Goal: Check status: Check status

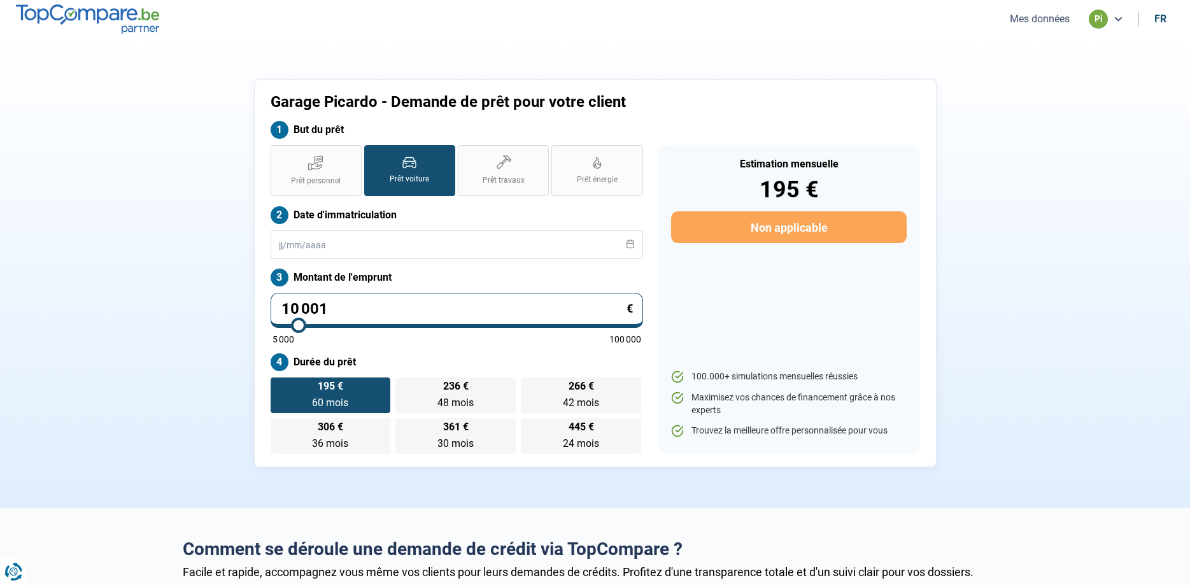
click at [1062, 17] on button "Mes données" at bounding box center [1039, 18] width 67 height 13
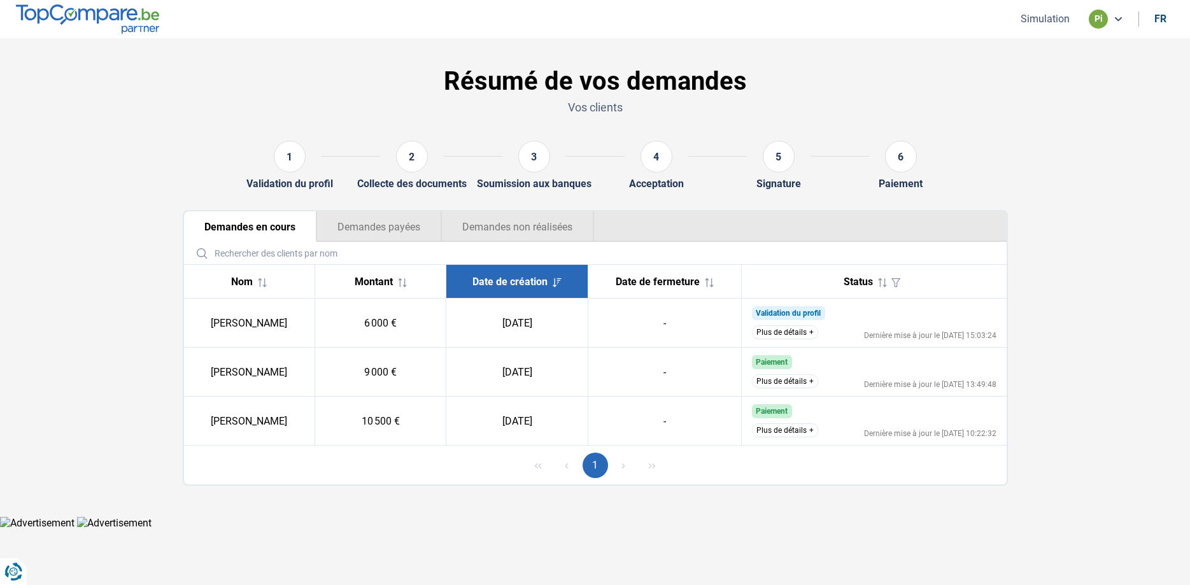
click at [794, 330] on button "Plus de détails" at bounding box center [785, 332] width 66 height 14
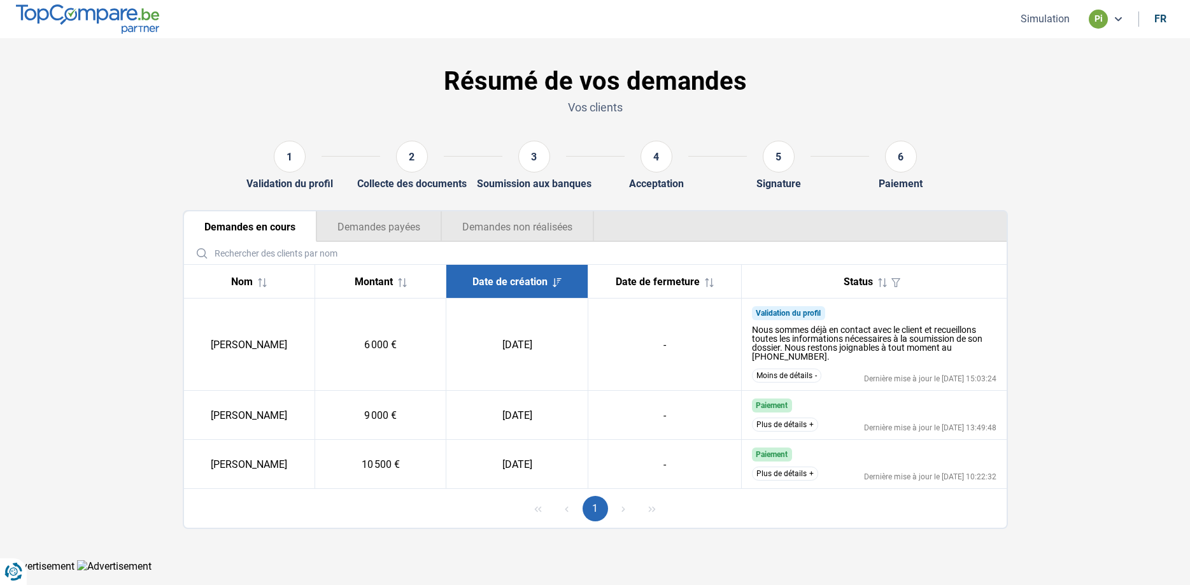
click at [785, 422] on button "Plus de détails" at bounding box center [785, 425] width 66 height 14
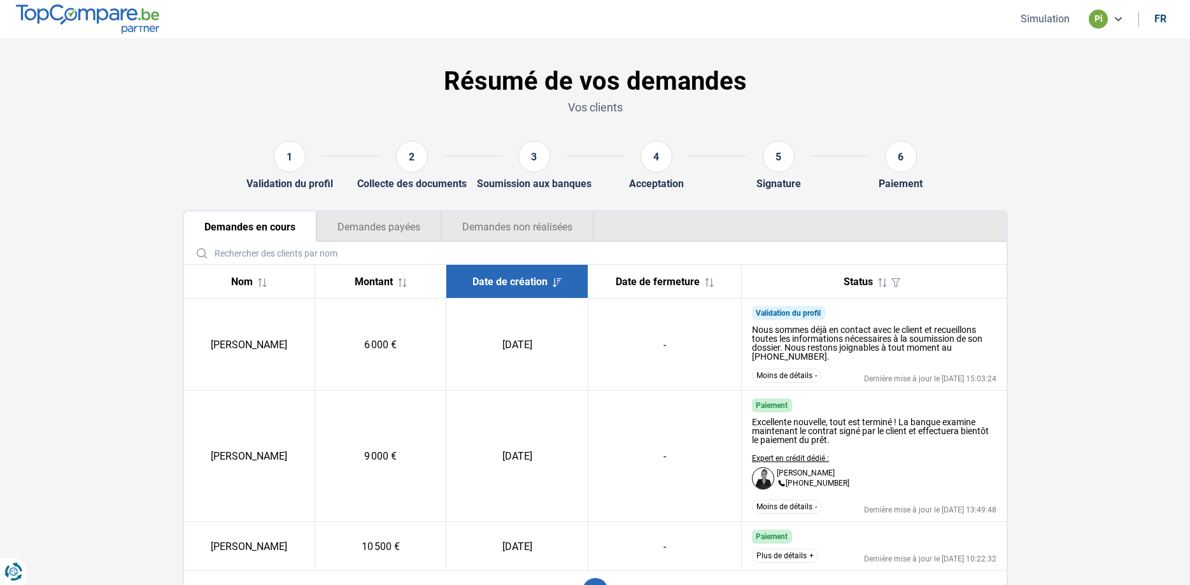
click at [778, 503] on button "Moins de détails" at bounding box center [786, 507] width 69 height 14
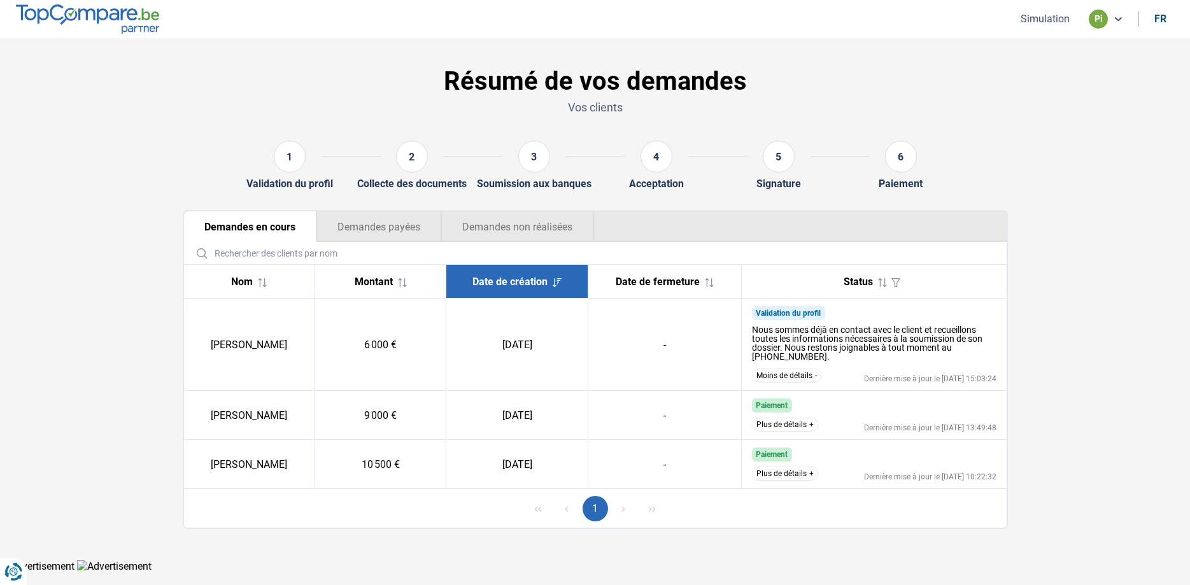
click at [358, 233] on button "Demandes payées" at bounding box center [378, 226] width 125 height 31
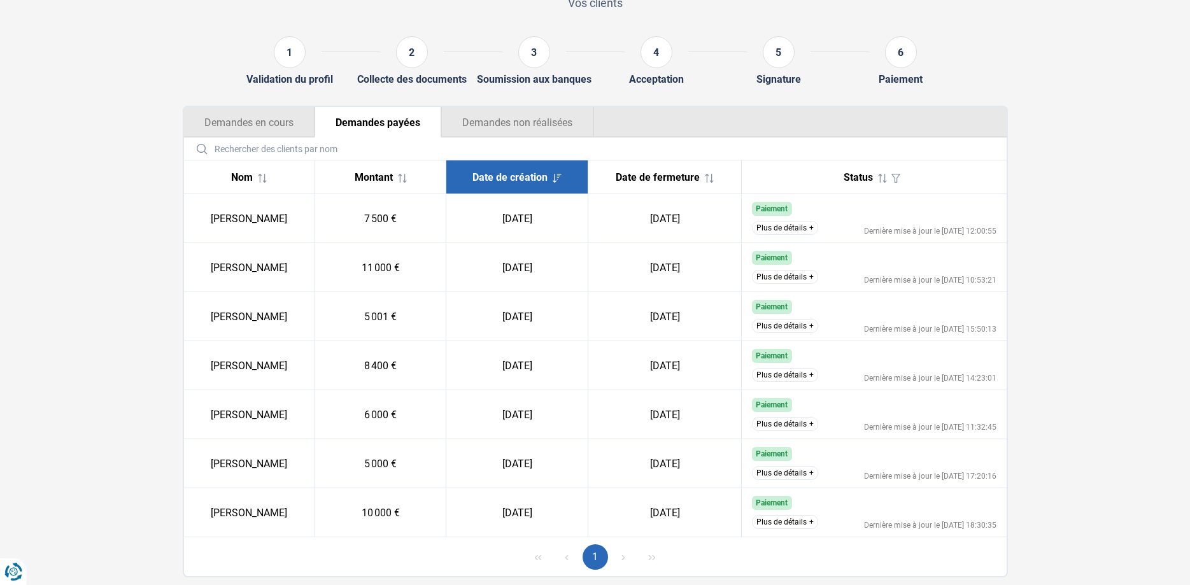
scroll to position [130, 0]
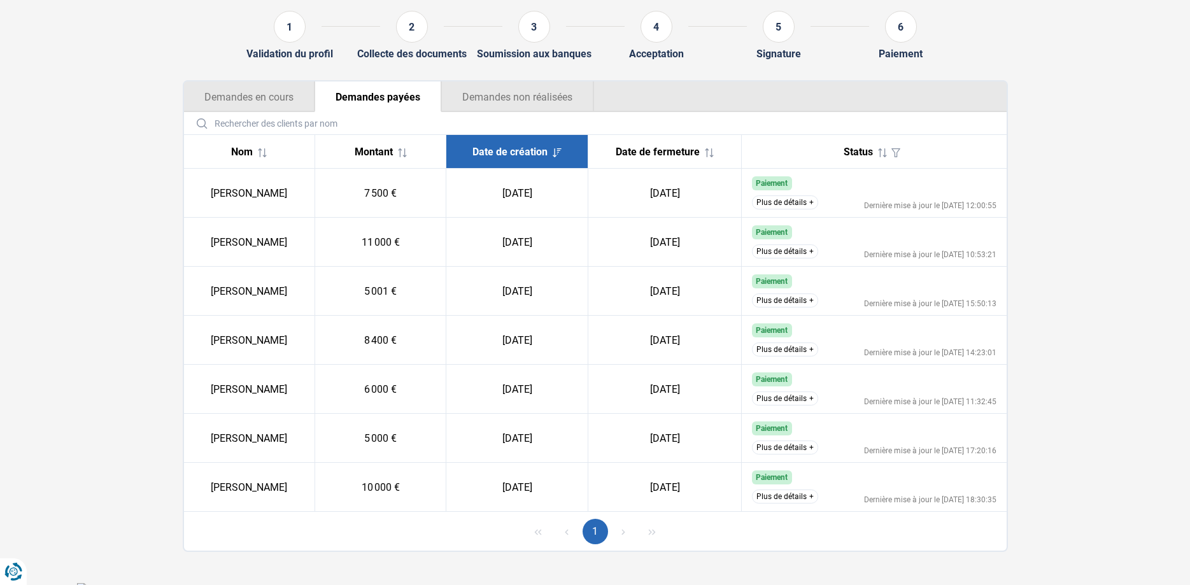
click at [487, 99] on button "Demandes non réalisées" at bounding box center [517, 96] width 153 height 31
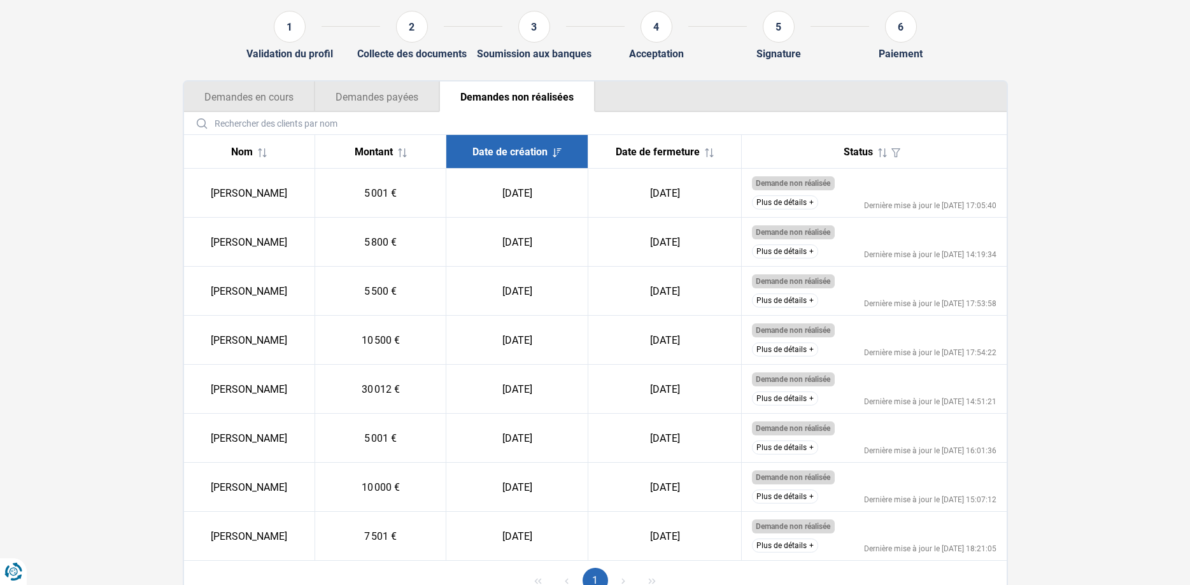
click at [292, 92] on button "Demandes en cours" at bounding box center [249, 96] width 130 height 31
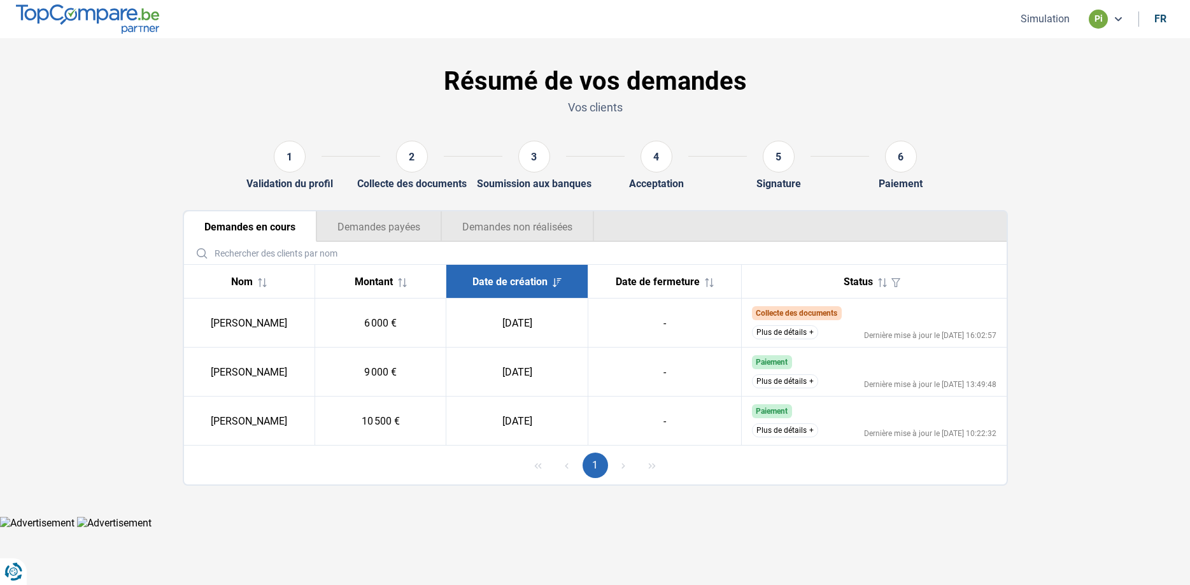
click at [786, 335] on button "Plus de détails" at bounding box center [785, 332] width 66 height 14
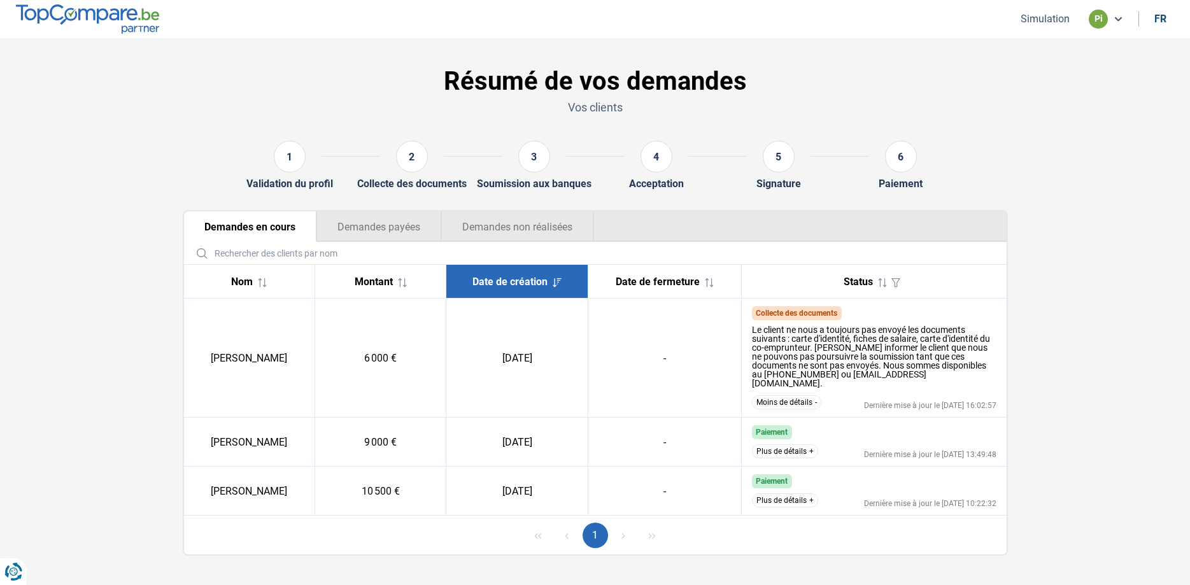
click at [370, 218] on button "Demandes payées" at bounding box center [378, 226] width 125 height 31
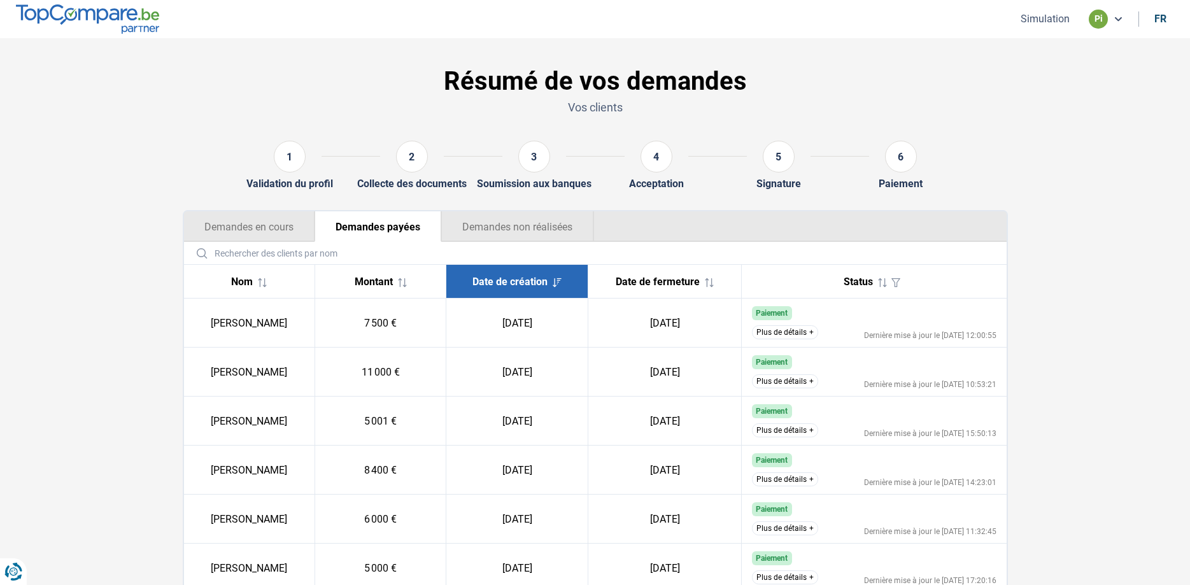
click at [267, 226] on button "Demandes en cours" at bounding box center [249, 226] width 130 height 31
